Goal: Use online tool/utility: Utilize a website feature to perform a specific function

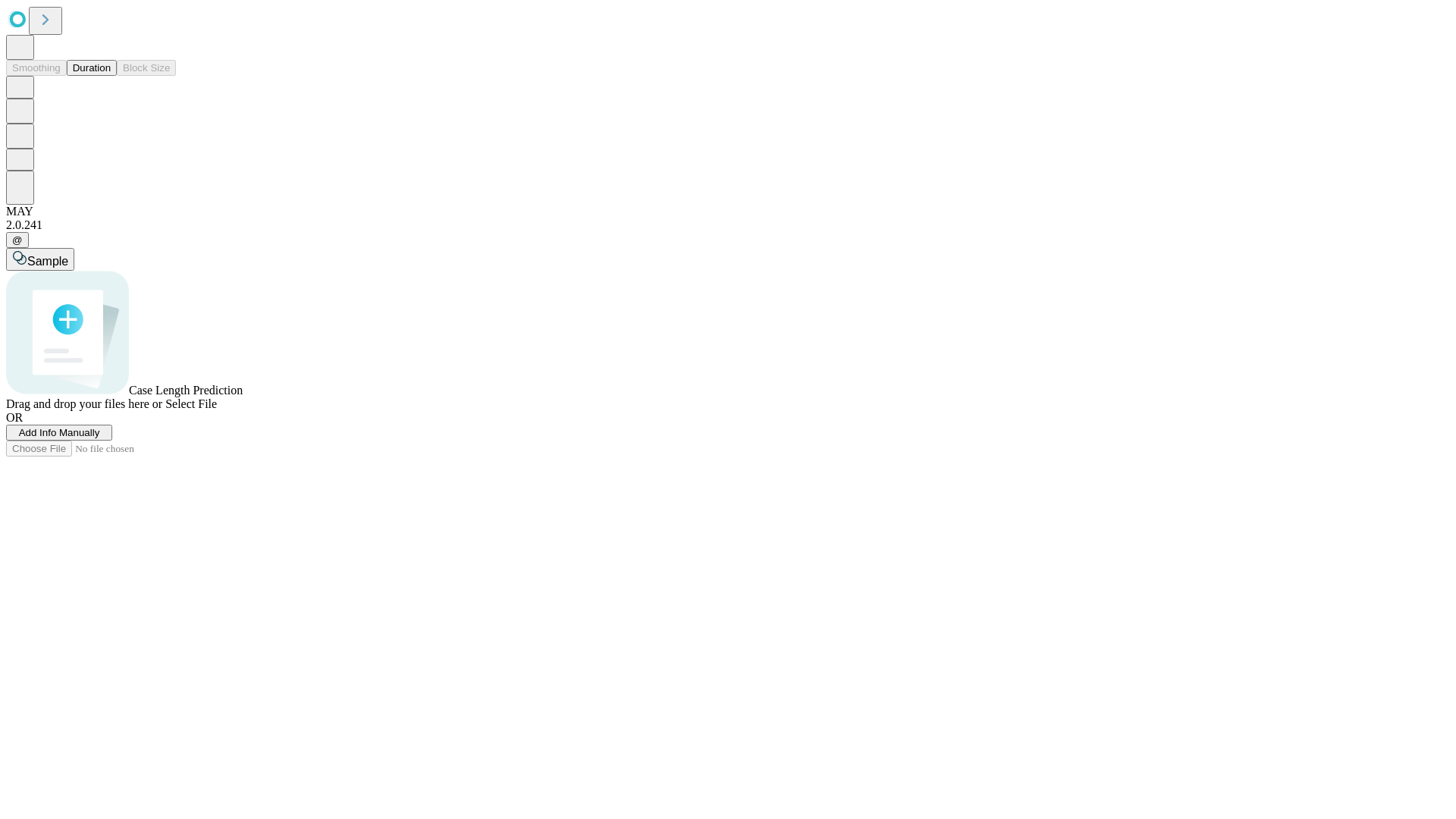
click at [100, 438] on span "Add Info Manually" at bounding box center [59, 432] width 81 height 11
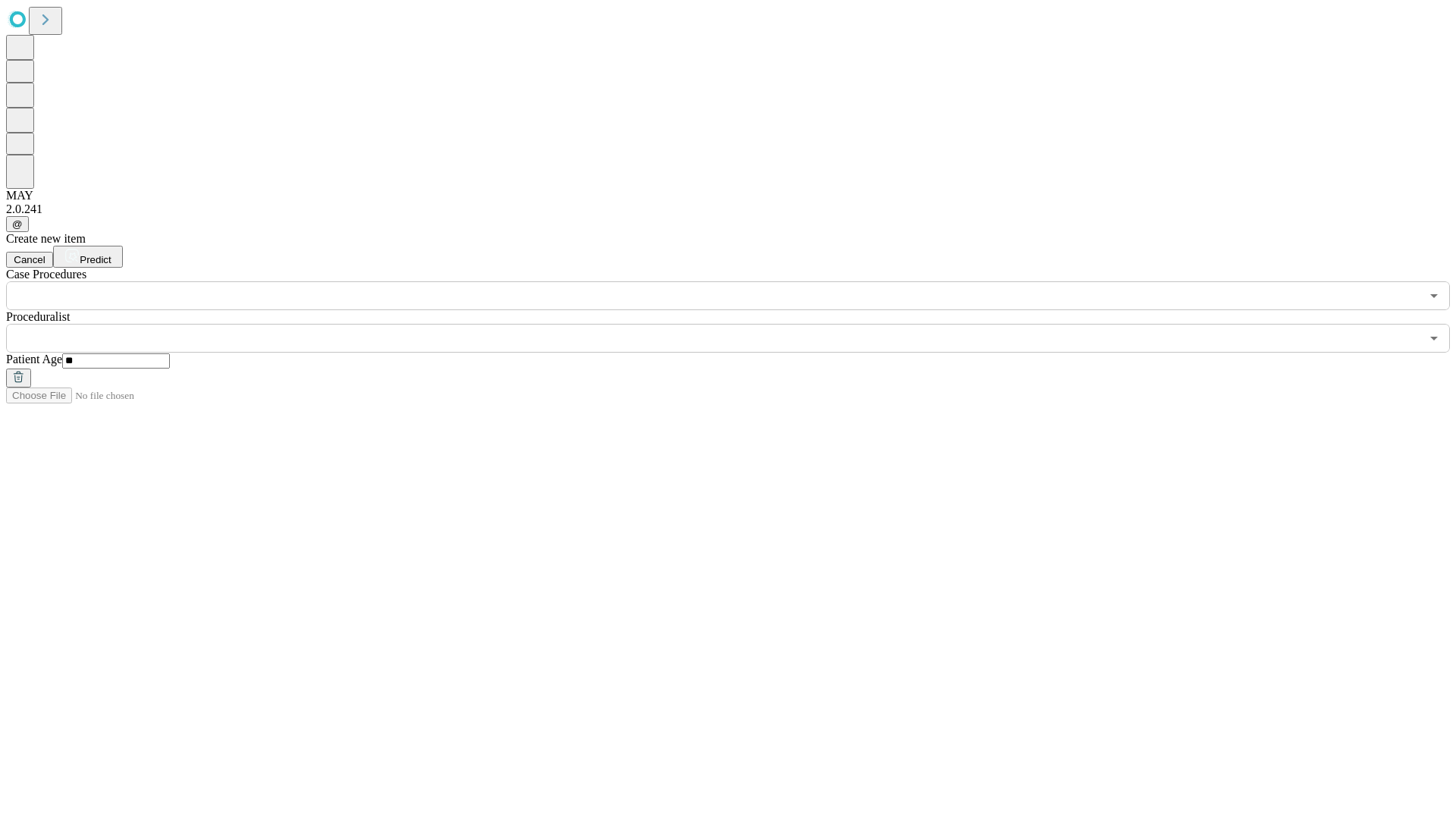
type input "**"
click at [738, 324] on input "text" at bounding box center [713, 338] width 1414 height 29
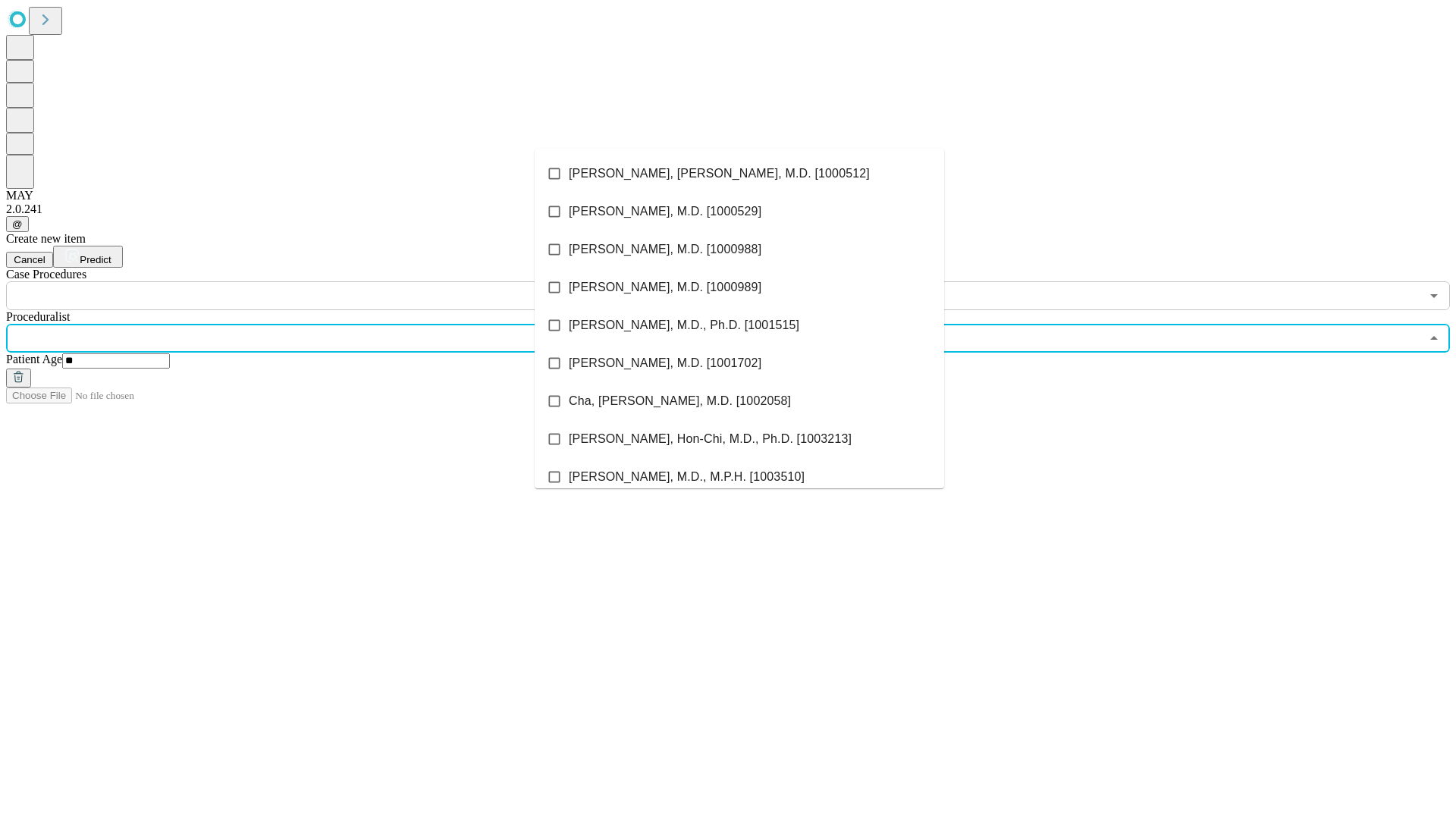
click at [739, 174] on li "[PERSON_NAME], [PERSON_NAME], M.D. [1000512]" at bounding box center [739, 173] width 409 height 38
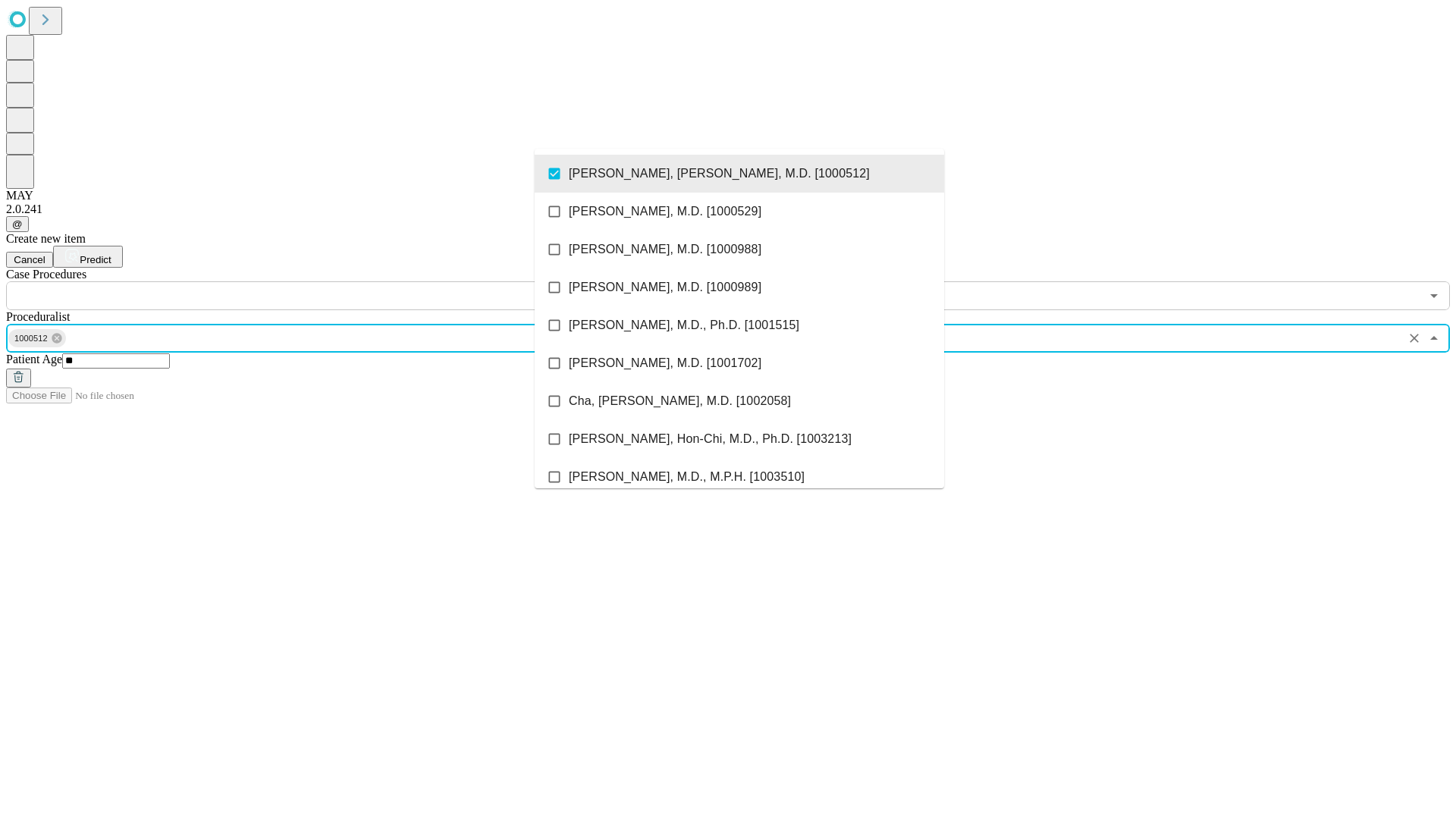
click at [318, 281] on input "text" at bounding box center [713, 295] width 1414 height 29
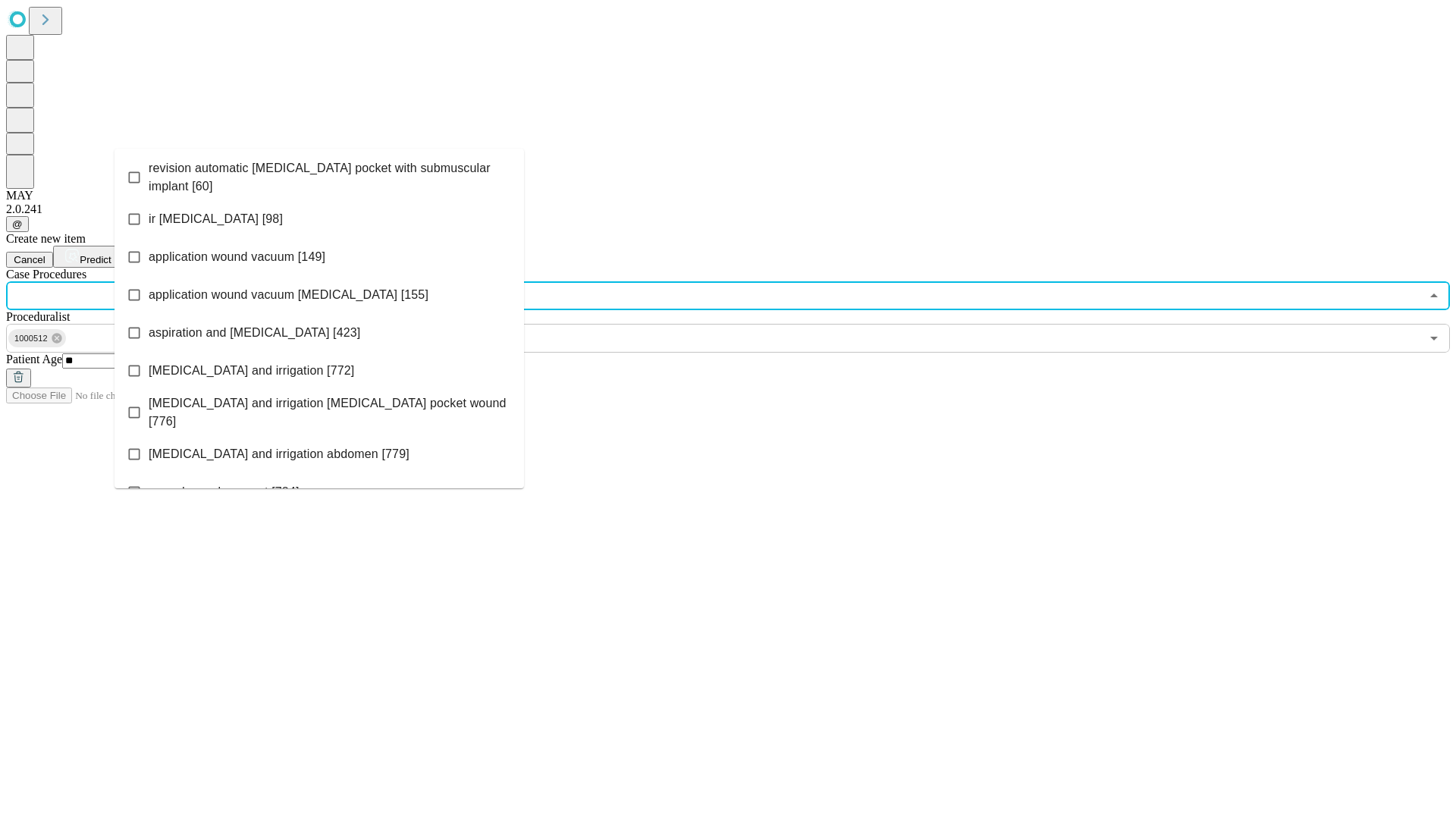
click at [319, 174] on span "revision automatic [MEDICAL_DATA] pocket with submuscular implant [60]" at bounding box center [331, 177] width 363 height 36
click at [111, 254] on span "Predict" at bounding box center [94, 259] width 31 height 11
